Goal: Transaction & Acquisition: Purchase product/service

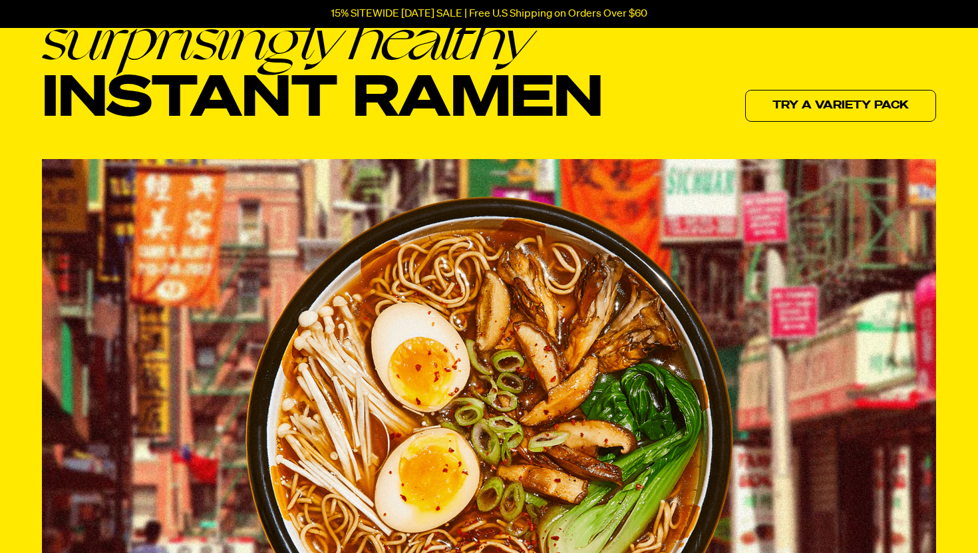
scroll to position [113, 0]
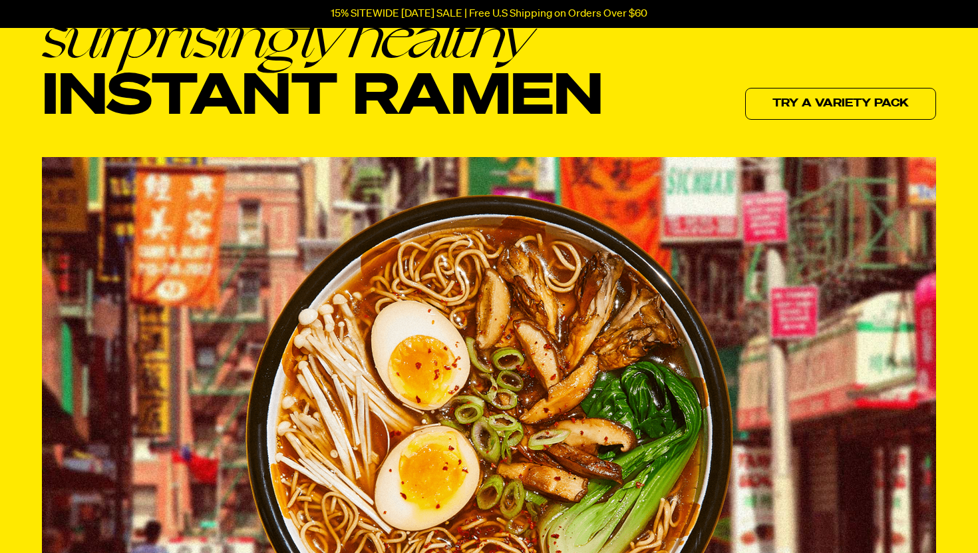
click at [594, 429] on img at bounding box center [489, 437] width 488 height 486
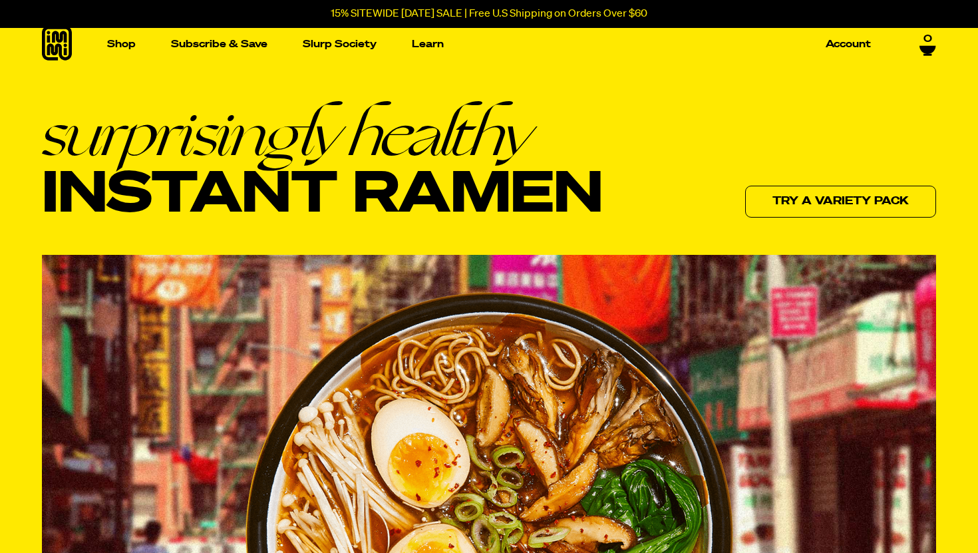
scroll to position [0, 0]
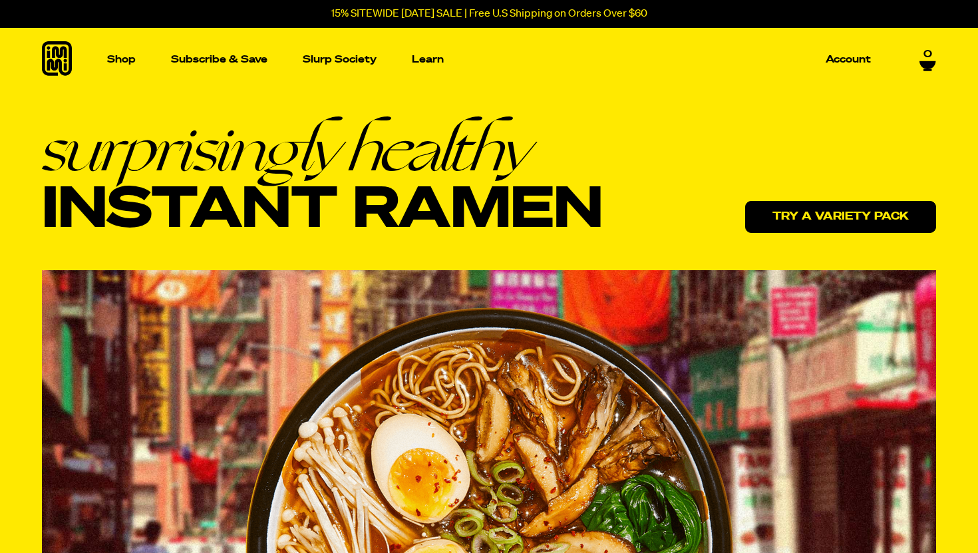
click at [855, 217] on link "Try a variety pack" at bounding box center [840, 217] width 191 height 32
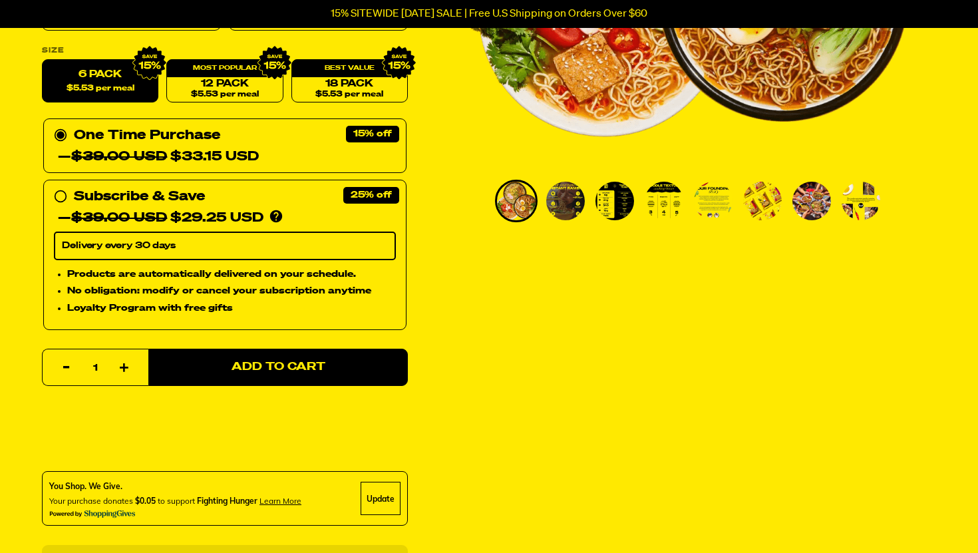
scroll to position [363, 0]
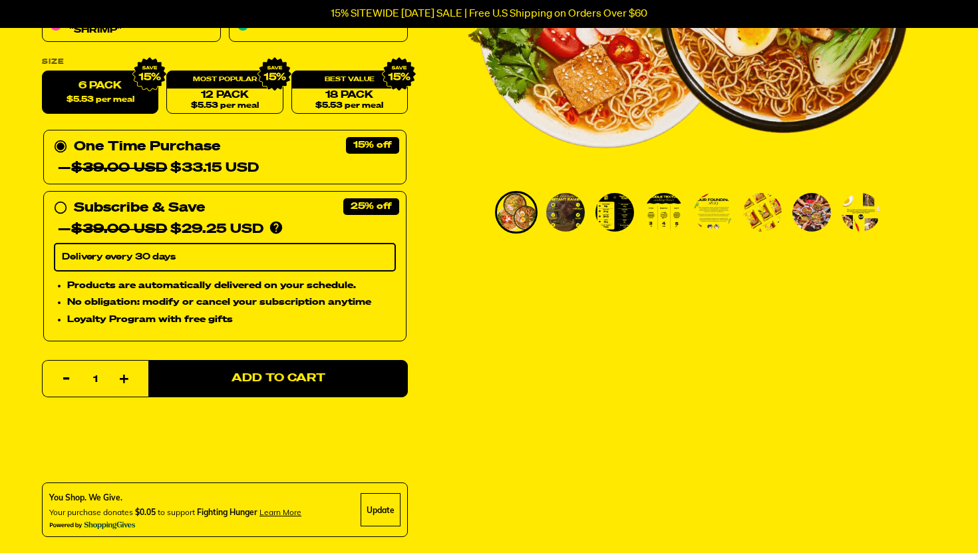
click at [619, 216] on img "Go to slide 3" at bounding box center [614, 212] width 39 height 39
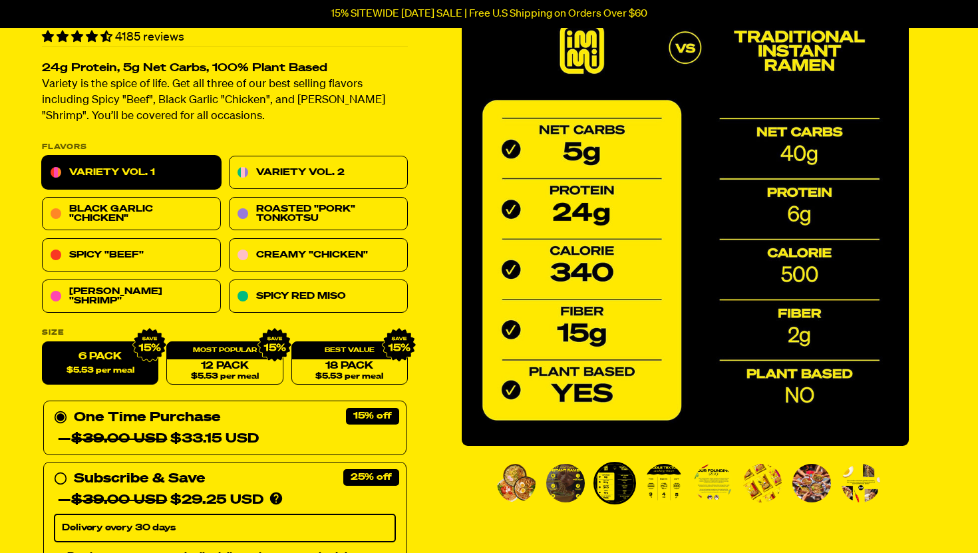
scroll to position [86, 0]
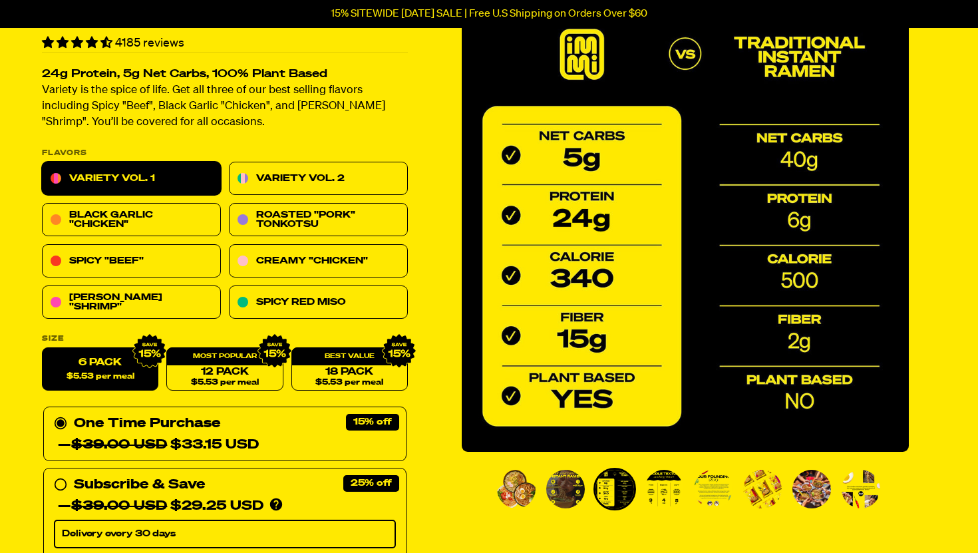
click at [667, 493] on img "Go to slide 4" at bounding box center [664, 489] width 39 height 39
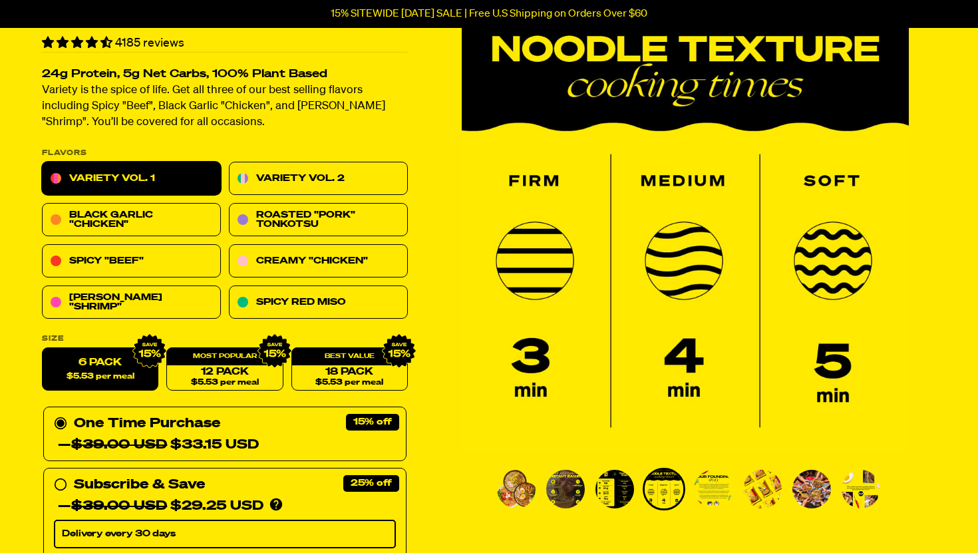
click at [547, 490] on img "Go to slide 2" at bounding box center [565, 489] width 39 height 39
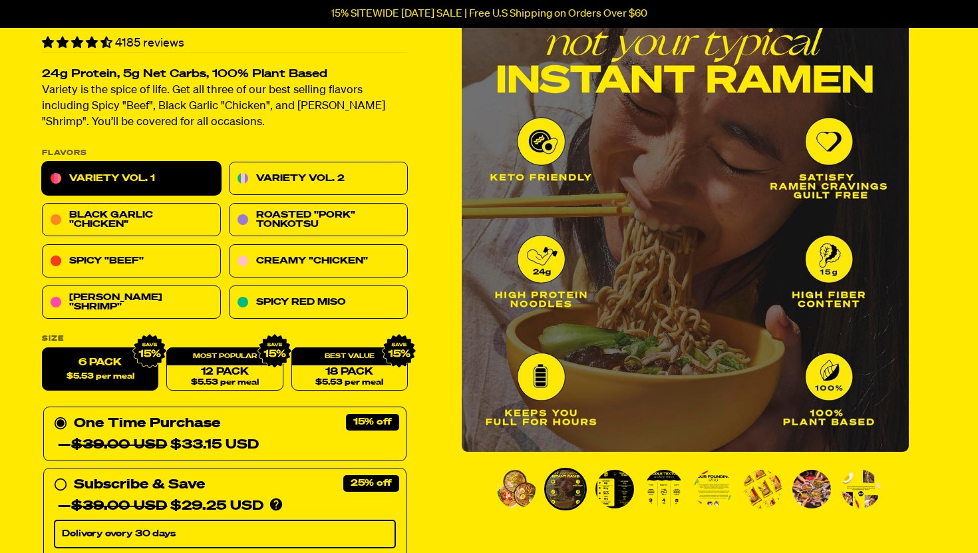
click at [504, 492] on img "Go to slide 1" at bounding box center [516, 489] width 39 height 39
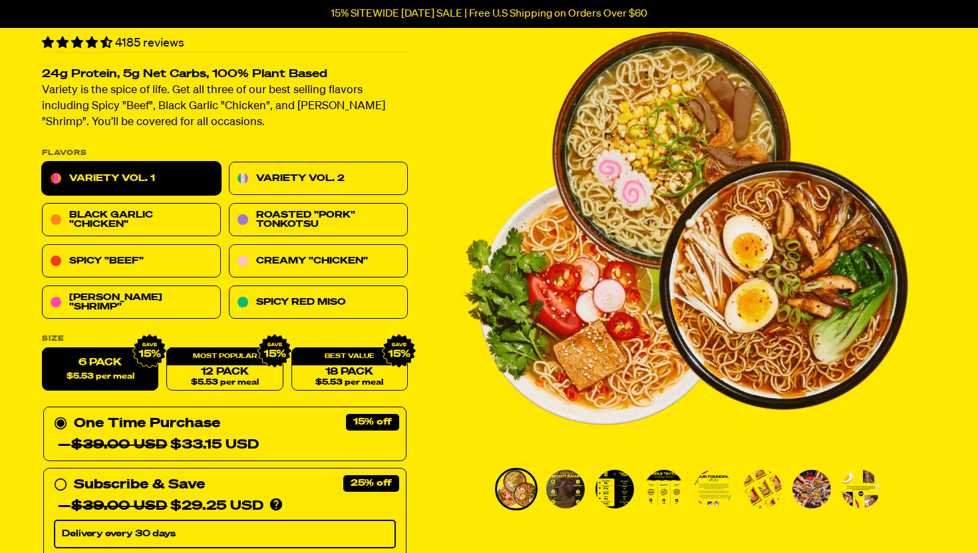
click at [583, 488] on img "Go to slide 2" at bounding box center [565, 489] width 39 height 39
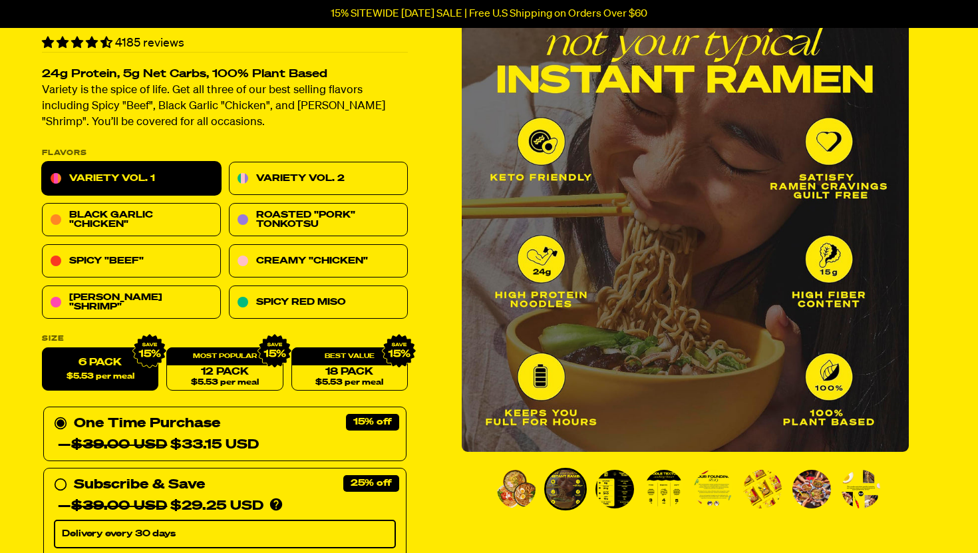
click at [615, 492] on img "Go to slide 3" at bounding box center [614, 489] width 39 height 39
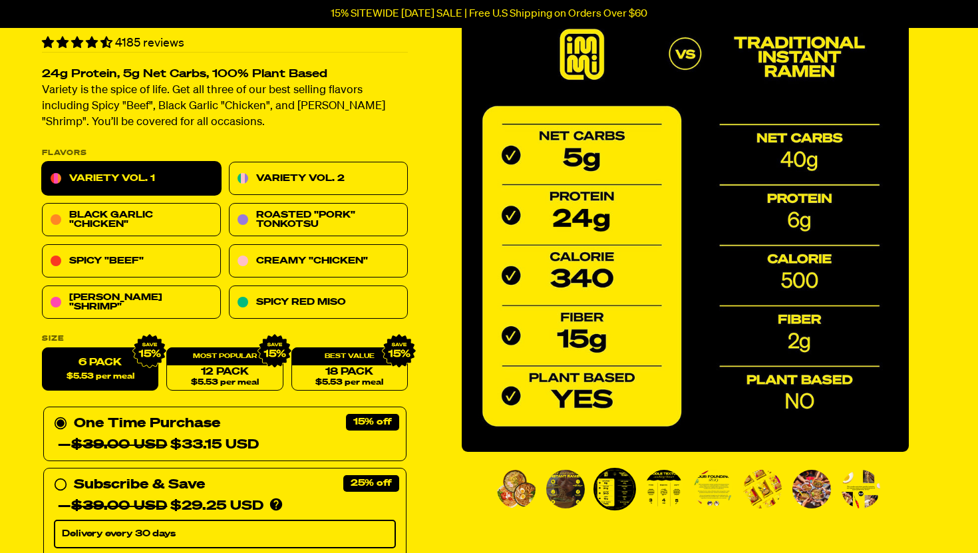
click at [658, 493] on img "Go to slide 4" at bounding box center [664, 489] width 39 height 39
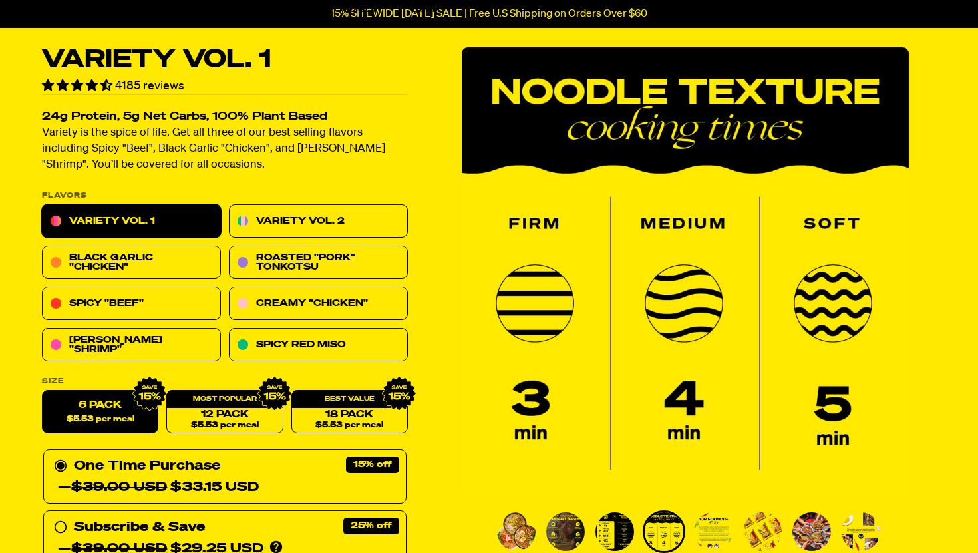
scroll to position [57, 0]
